Goal: Transaction & Acquisition: Purchase product/service

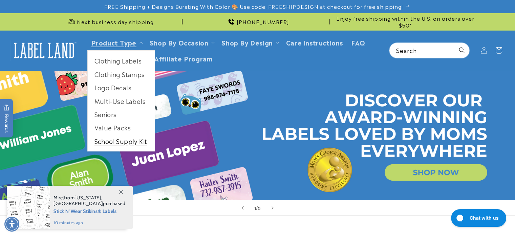
click at [121, 141] on link "School Supply Kit" at bounding box center [121, 140] width 67 height 13
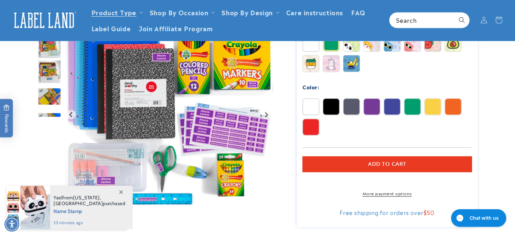
scroll to position [309, 0]
click at [250, 137] on img "Gallery Viewer" at bounding box center [169, 114] width 208 height 208
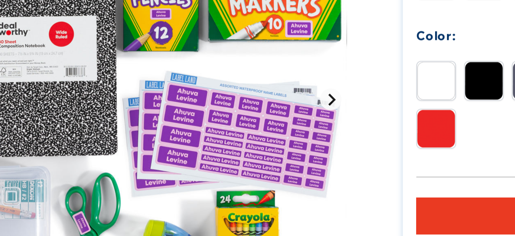
click at [265, 114] on icon "Next slide" at bounding box center [266, 114] width 5 height 5
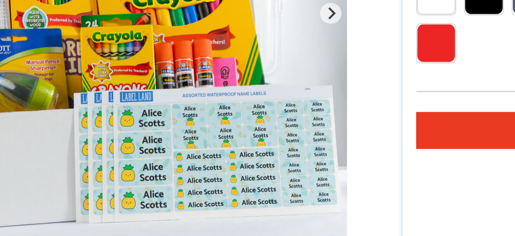
scroll to position [309, 0]
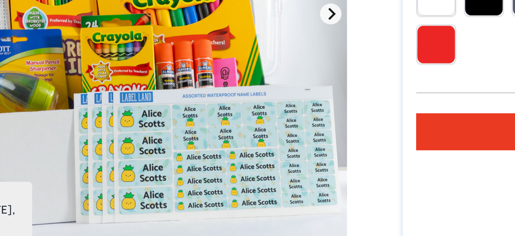
click at [264, 115] on icon "Next slide" at bounding box center [266, 113] width 5 height 5
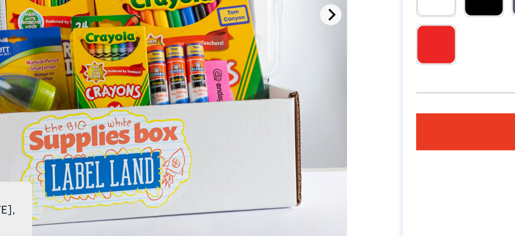
click at [264, 115] on icon "Next slide" at bounding box center [266, 114] width 5 height 5
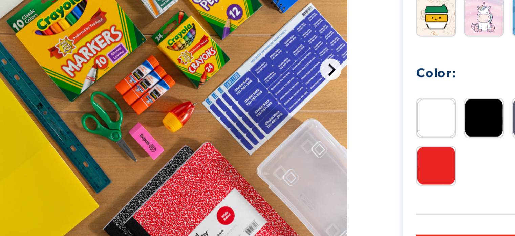
click at [265, 85] on icon "Next slide" at bounding box center [266, 85] width 5 height 5
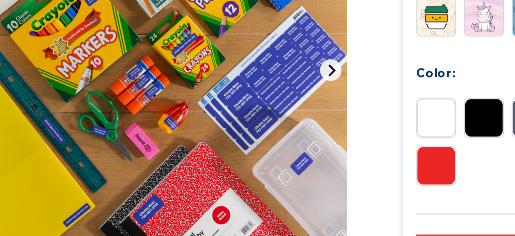
click at [265, 85] on icon "Go to first slide" at bounding box center [266, 86] width 5 height 5
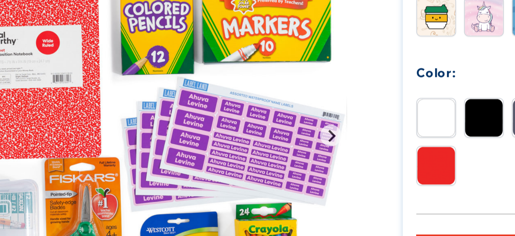
click at [324, 111] on img at bounding box center [331, 107] width 16 height 16
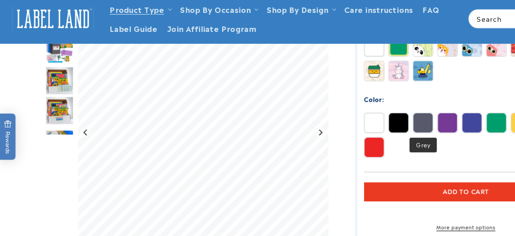
scroll to position [309, 0]
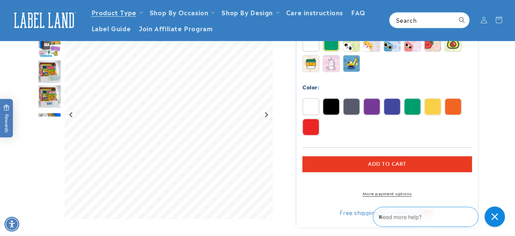
click at [374, 108] on img at bounding box center [372, 106] width 16 height 16
click at [385, 108] on img at bounding box center [392, 106] width 16 height 16
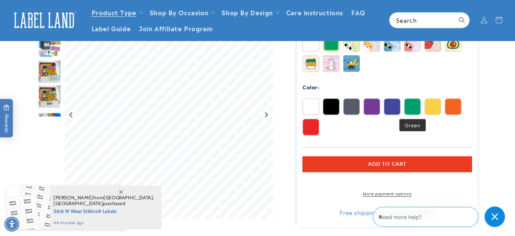
click at [418, 111] on img at bounding box center [413, 106] width 16 height 16
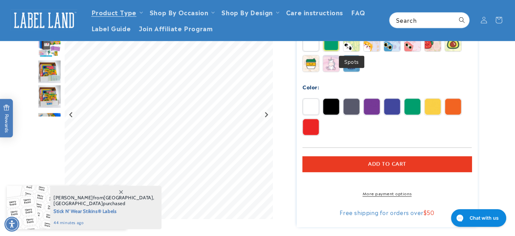
click at [353, 45] on img at bounding box center [352, 43] width 16 height 16
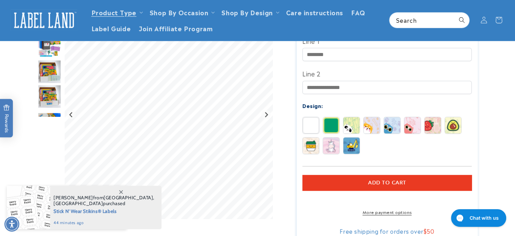
scroll to position [204, 0]
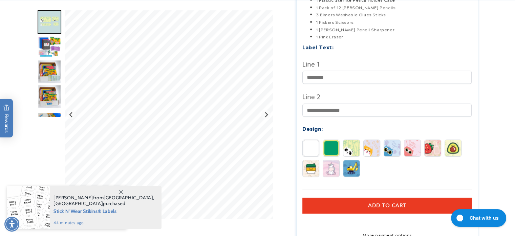
click at [368, 150] on img at bounding box center [372, 148] width 16 height 16
click at [389, 148] on img at bounding box center [392, 148] width 16 height 16
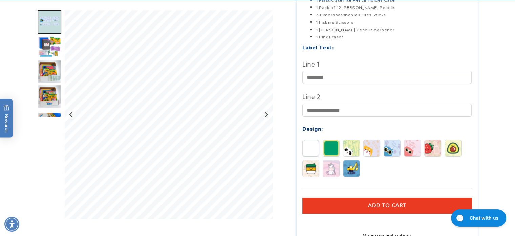
click at [416, 148] on img at bounding box center [413, 148] width 16 height 16
